Goal: Information Seeking & Learning: Learn about a topic

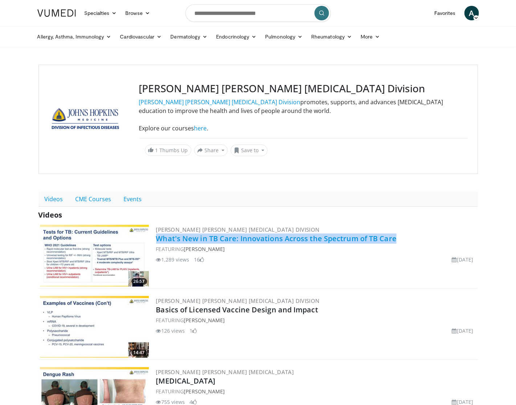
drag, startPoint x: 406, startPoint y: 238, endPoint x: 178, endPoint y: 238, distance: 227.9
click at [155, 238] on div "26:57 Johns Hopkins Infectious Diseases Division What's New in TB Care: Innovat…" at bounding box center [257, 255] width 439 height 65
copy link "What's New in TB Care: Innovations Across the Spectrum of TB Care"
click at [87, 200] on link "CME Courses" at bounding box center [93, 198] width 48 height 15
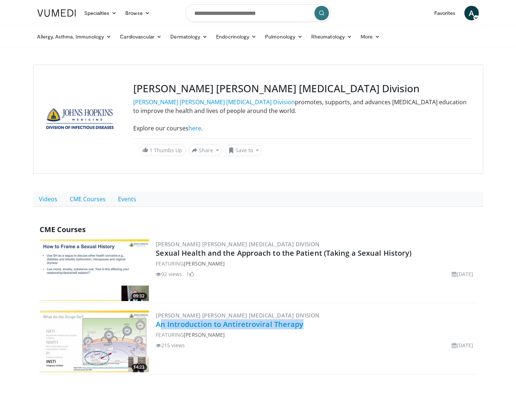
drag, startPoint x: 318, startPoint y: 322, endPoint x: 163, endPoint y: 319, distance: 155.7
click at [162, 324] on h2 "An Introduction to Antiretroviral Therapy" at bounding box center [316, 324] width 320 height 10
click at [40, 191] on link "Videos" at bounding box center [48, 198] width 31 height 15
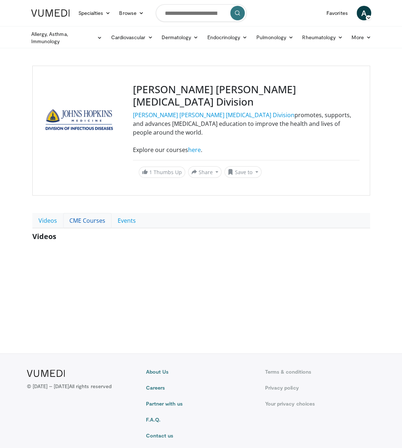
click at [86, 213] on link "CME Courses" at bounding box center [87, 220] width 48 height 15
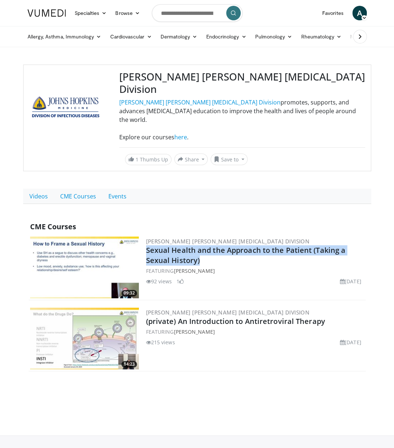
drag, startPoint x: 229, startPoint y: 241, endPoint x: 145, endPoint y: 230, distance: 85.3
click at [145, 235] on div "09:32 Johns Hopkins Infectious Diseases Division Sexual Health and the Approach…" at bounding box center [197, 267] width 337 height 65
copy link "Sexual Health and the Approach to the Patient (Taking a Sexual History)"
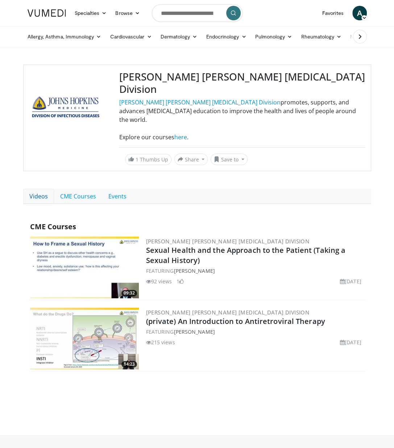
click at [38, 189] on link "Videos" at bounding box center [38, 196] width 31 height 15
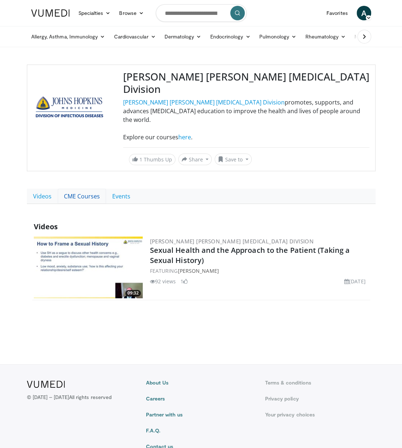
click at [78, 189] on link "CME Courses" at bounding box center [82, 196] width 48 height 15
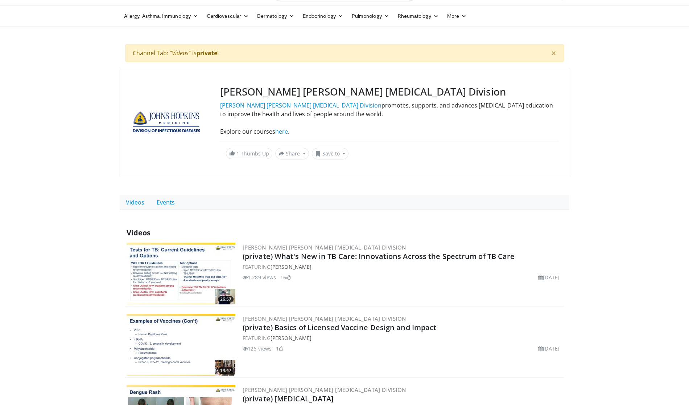
scroll to position [58, 0]
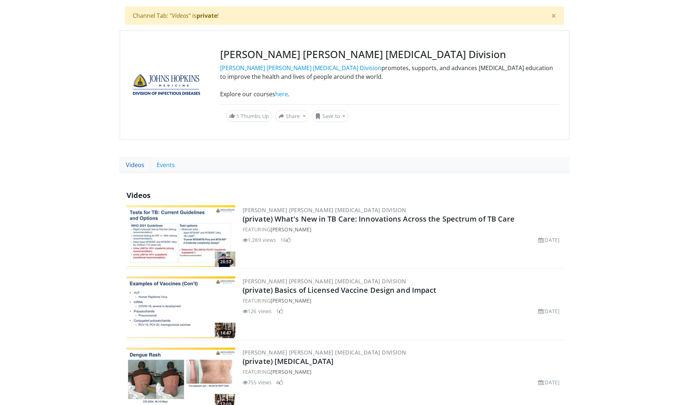
click at [138, 162] on link "Videos" at bounding box center [135, 164] width 31 height 15
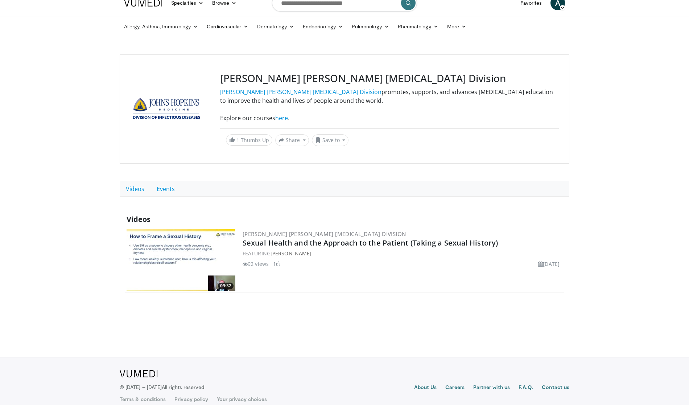
scroll to position [10, 0]
click at [132, 187] on link "Videos" at bounding box center [135, 188] width 31 height 15
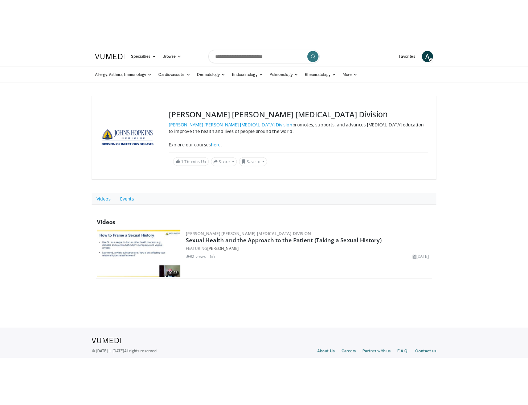
scroll to position [2, 0]
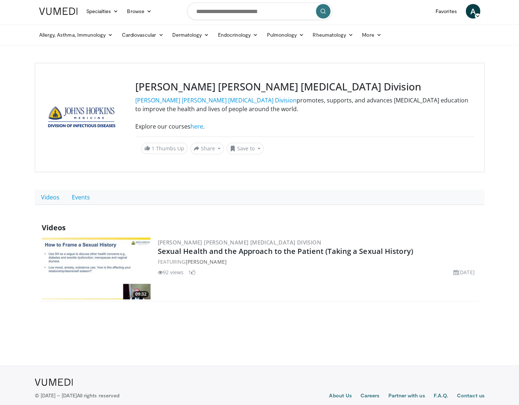
drag, startPoint x: 225, startPoint y: 90, endPoint x: 290, endPoint y: 87, distance: 65.4
click at [225, 90] on h3 "[PERSON_NAME] [PERSON_NAME] [MEDICAL_DATA] Division" at bounding box center [304, 87] width 339 height 12
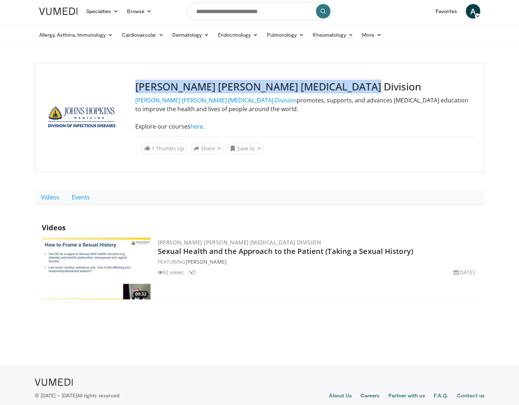
drag, startPoint x: 343, startPoint y: 84, endPoint x: 126, endPoint y: 87, distance: 217.0
click at [126, 87] on div "[PERSON_NAME] [PERSON_NAME] [MEDICAL_DATA] Division [PERSON_NAME] [PERSON_NAME]…" at bounding box center [260, 117] width 450 height 109
copy div "[PERSON_NAME] [PERSON_NAME] [MEDICAL_DATA] Division"
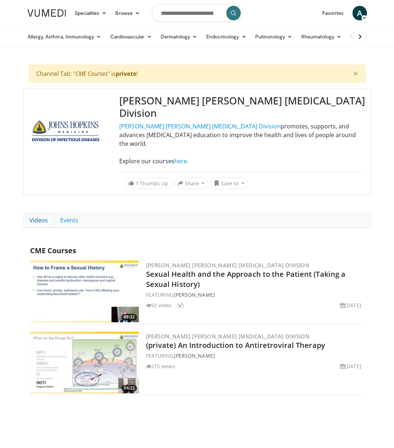
click at [37, 213] on link "Videos" at bounding box center [38, 220] width 31 height 15
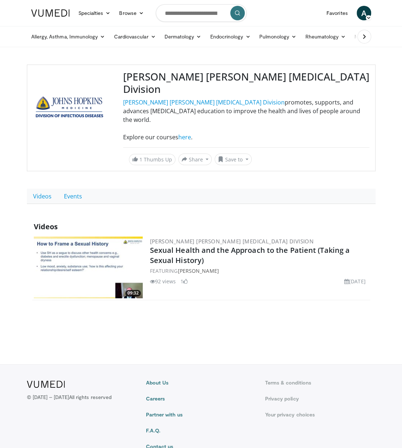
click at [145, 72] on h3 "[PERSON_NAME] [PERSON_NAME] [MEDICAL_DATA] Division" at bounding box center [246, 83] width 246 height 24
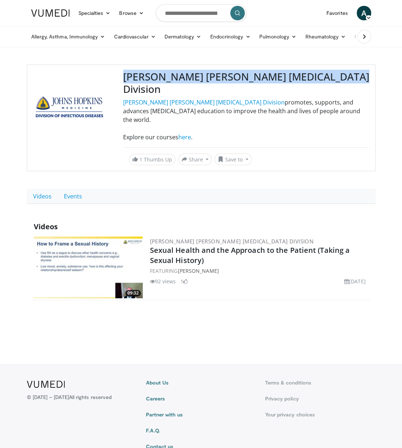
drag, startPoint x: 109, startPoint y: 77, endPoint x: 359, endPoint y: 76, distance: 250.4
click at [359, 76] on div "[PERSON_NAME] [PERSON_NAME] [MEDICAL_DATA] Division [PERSON_NAME] [PERSON_NAME]…" at bounding box center [201, 118] width 348 height 107
copy div "[PERSON_NAME] [PERSON_NAME] [MEDICAL_DATA] Division"
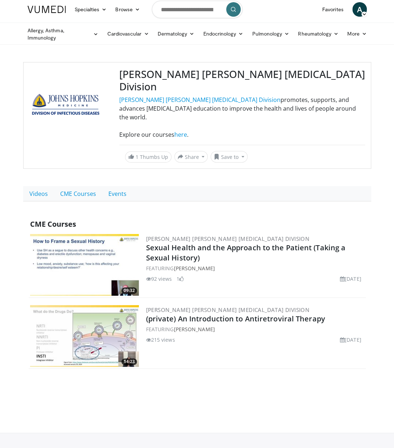
scroll to position [4, 0]
click at [40, 186] on link "Videos" at bounding box center [38, 193] width 31 height 15
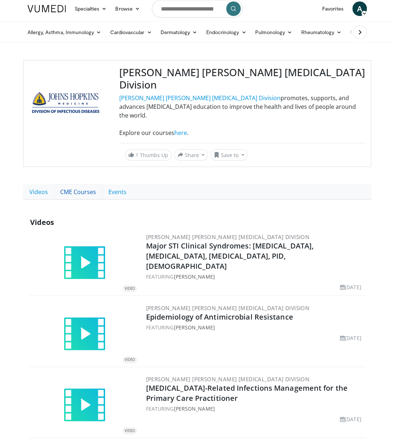
scroll to position [4, 0]
click at [84, 185] on link "CME Courses" at bounding box center [78, 192] width 48 height 15
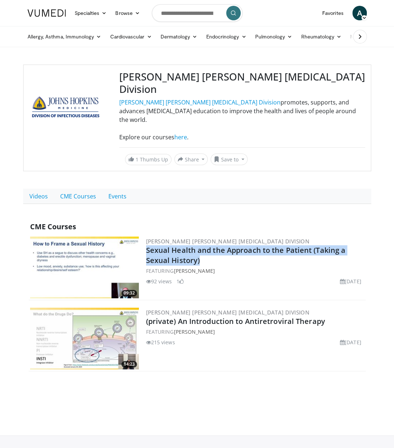
drag, startPoint x: 252, startPoint y: 242, endPoint x: 145, endPoint y: 232, distance: 107.6
click at [145, 235] on div "09:32 [PERSON_NAME] [PERSON_NAME] [MEDICAL_DATA] Division Sexual Health and the…" at bounding box center [197, 267] width 337 height 65
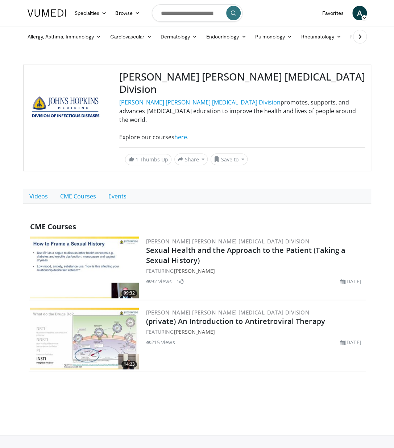
click at [221, 221] on div "CME Courses" at bounding box center [197, 226] width 337 height 11
click at [47, 189] on link "Videos" at bounding box center [38, 196] width 31 height 15
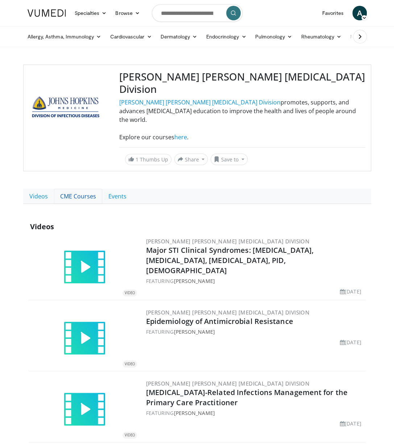
click at [78, 189] on link "CME Courses" at bounding box center [78, 196] width 48 height 15
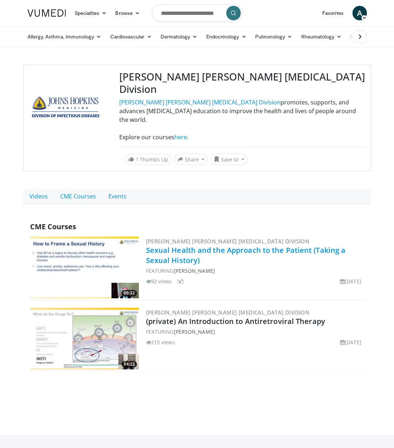
click at [192, 245] on link "Sexual Health and the Approach to the Patient (Taking a Sexual History)" at bounding box center [246, 255] width 200 height 20
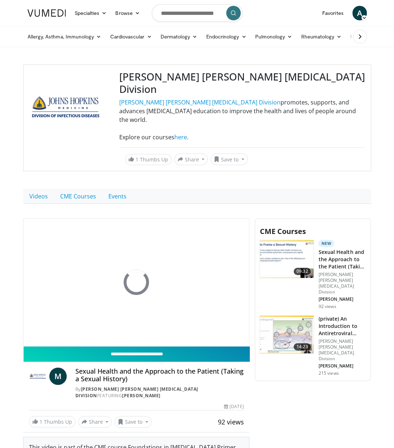
click at [148, 347] on input "**********" at bounding box center [137, 354] width 227 height 15
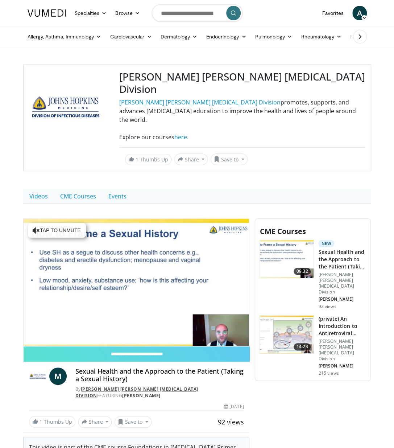
click at [107, 386] on link "[PERSON_NAME] [PERSON_NAME] [MEDICAL_DATA] Division" at bounding box center [136, 392] width 123 height 13
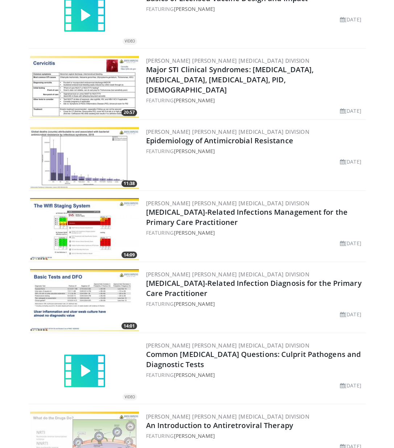
scroll to position [280, 0]
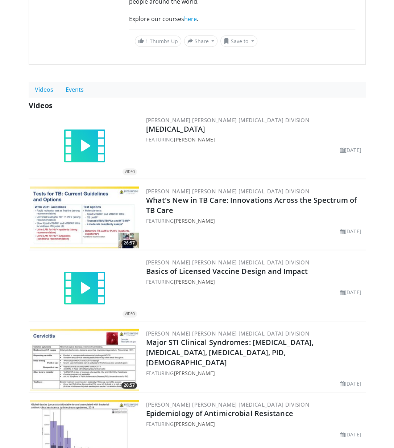
scroll to position [130, 0]
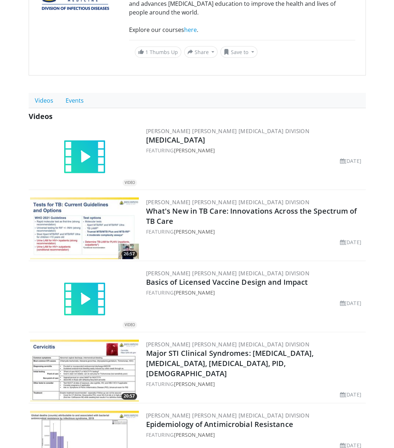
scroll to position [178, 0]
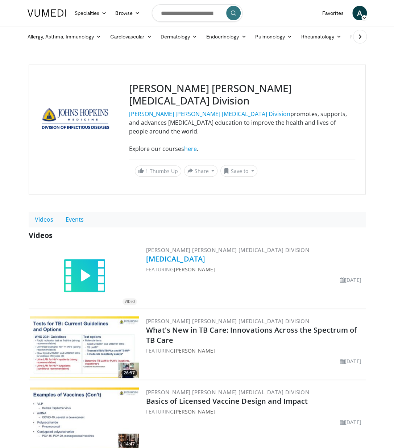
click at [170, 254] on link "[MEDICAL_DATA]" at bounding box center [175, 259] width 59 height 10
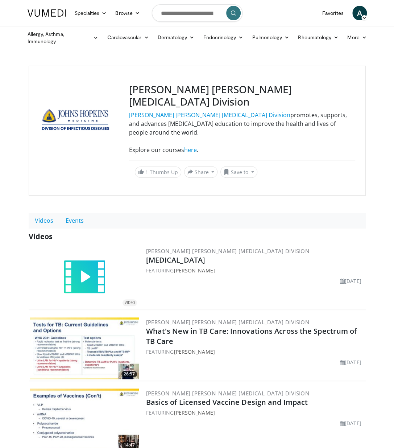
scroll to position [12, 0]
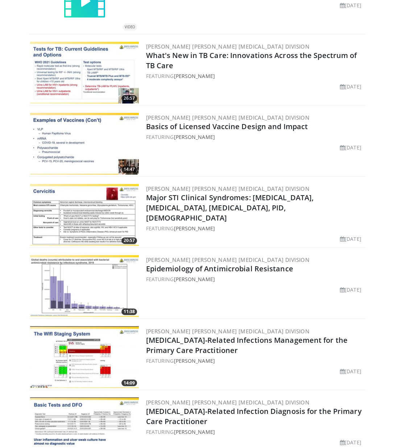
scroll to position [288, 0]
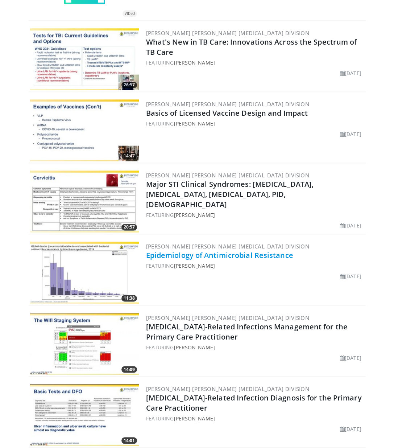
click at [211, 250] on link "Epidemiology of Antimicrobial Resistance" at bounding box center [219, 255] width 147 height 10
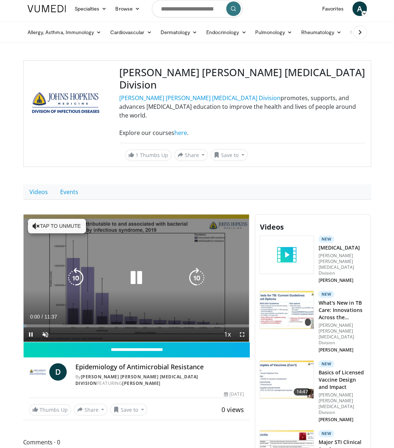
scroll to position [6, 0]
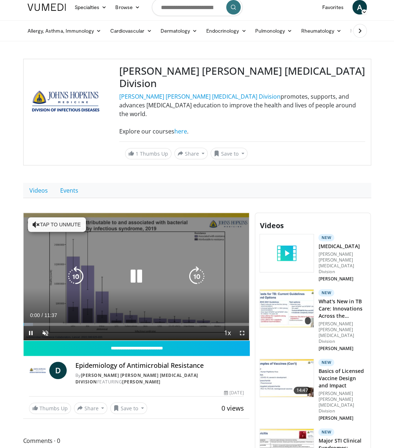
click at [137, 266] on icon "Video Player" at bounding box center [136, 276] width 20 height 20
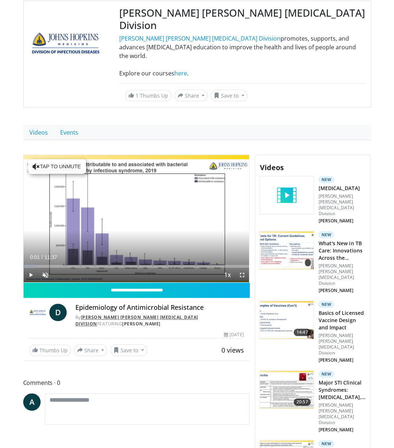
scroll to position [66, 0]
